Goal: Share content: Share content

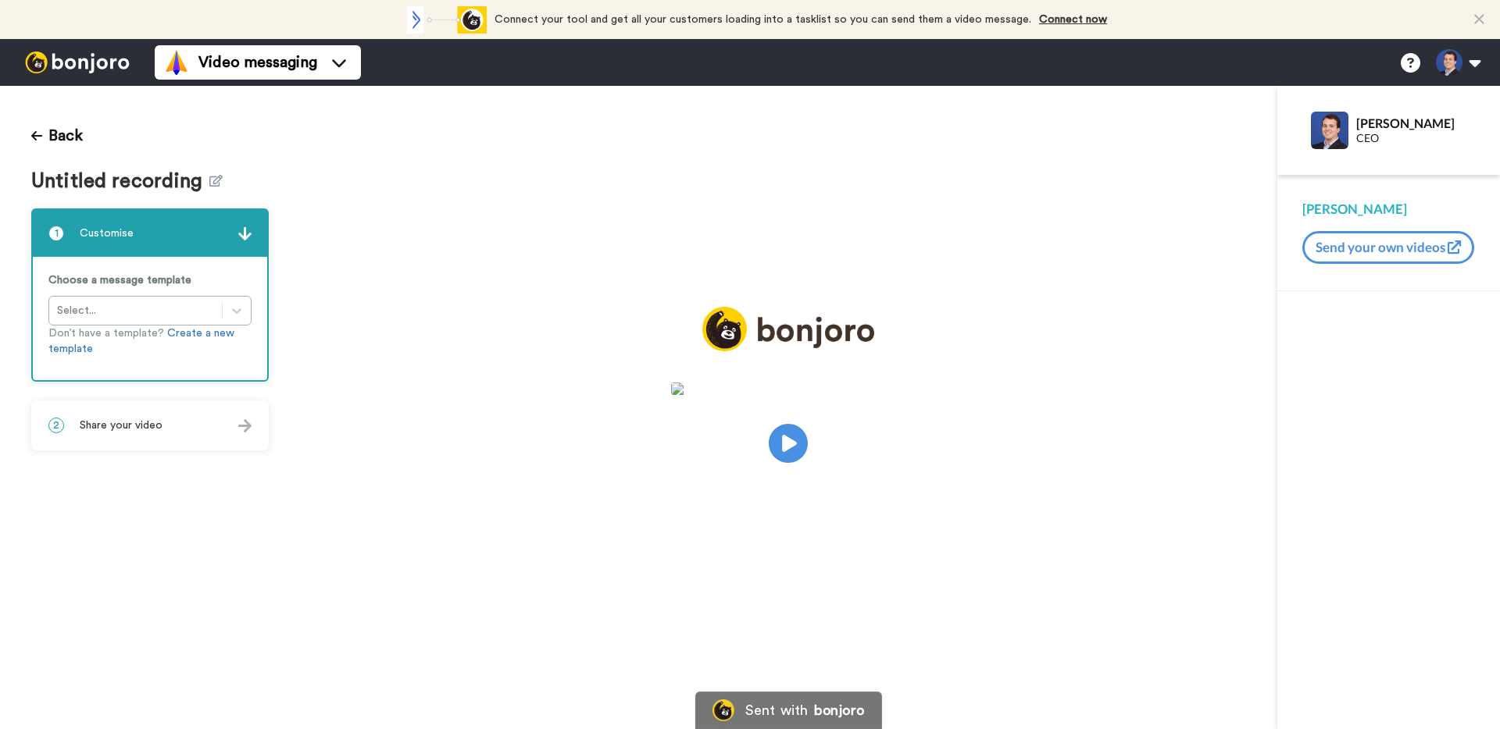
click at [160, 423] on span "Share your video" at bounding box center [121, 426] width 83 height 16
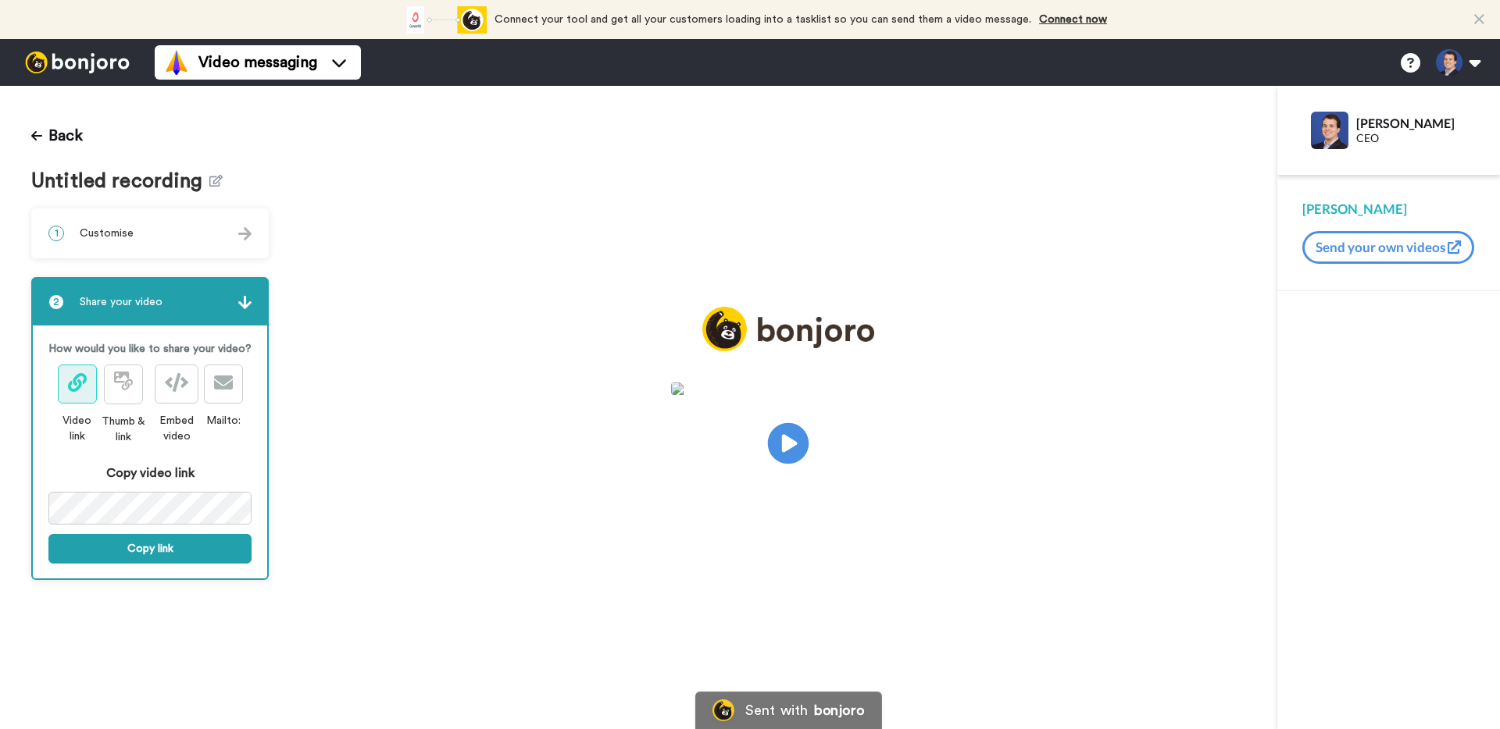
click at [799, 446] on icon at bounding box center [788, 443] width 41 height 41
click at [136, 553] on button "Copy link" at bounding box center [149, 549] width 203 height 30
